Goal: Information Seeking & Learning: Find specific fact

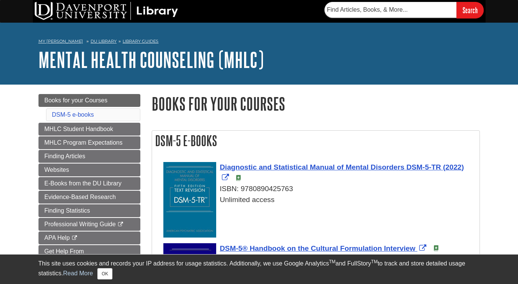
scroll to position [137, 0]
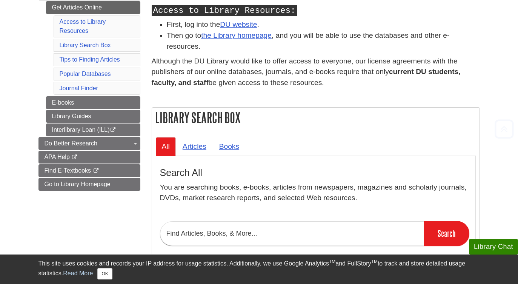
scroll to position [253, 0]
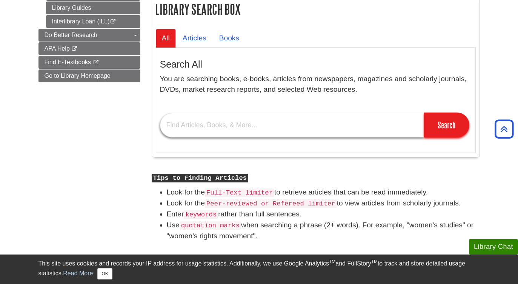
click at [258, 126] on input "text" at bounding box center [292, 125] width 264 height 25
paste input "Appraisal, Assessment, and Evaluation"
type input "Appraisal, Assessment, and Evaluation"
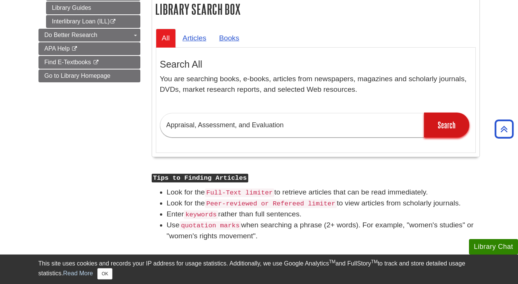
click at [438, 124] on input "Search" at bounding box center [446, 125] width 45 height 25
